Goal: Navigation & Orientation: Find specific page/section

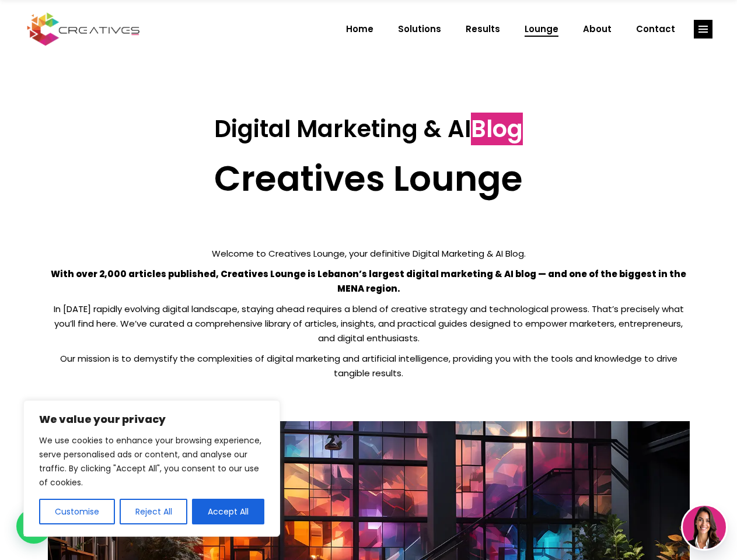
click at [368, 280] on p "With over 2,000 articles published, Creatives Lounge is Lebanon’s largest digit…" at bounding box center [369, 281] width 642 height 29
click at [76, 512] on button "Customise" at bounding box center [77, 512] width 76 height 26
click at [0, 0] on div at bounding box center [0, 0] width 0 height 0
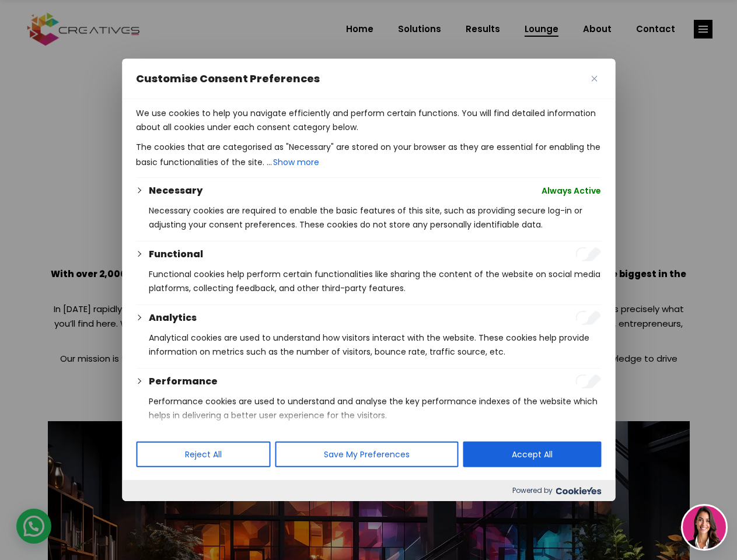
click at [228, 134] on p "We use cookies to help you navigate efficiently and perform certain functions. …" at bounding box center [368, 120] width 465 height 28
click at [703, 29] on div at bounding box center [368, 280] width 737 height 560
click at [704, 528] on img at bounding box center [704, 527] width 43 height 43
